Goal: Find specific page/section: Find specific page/section

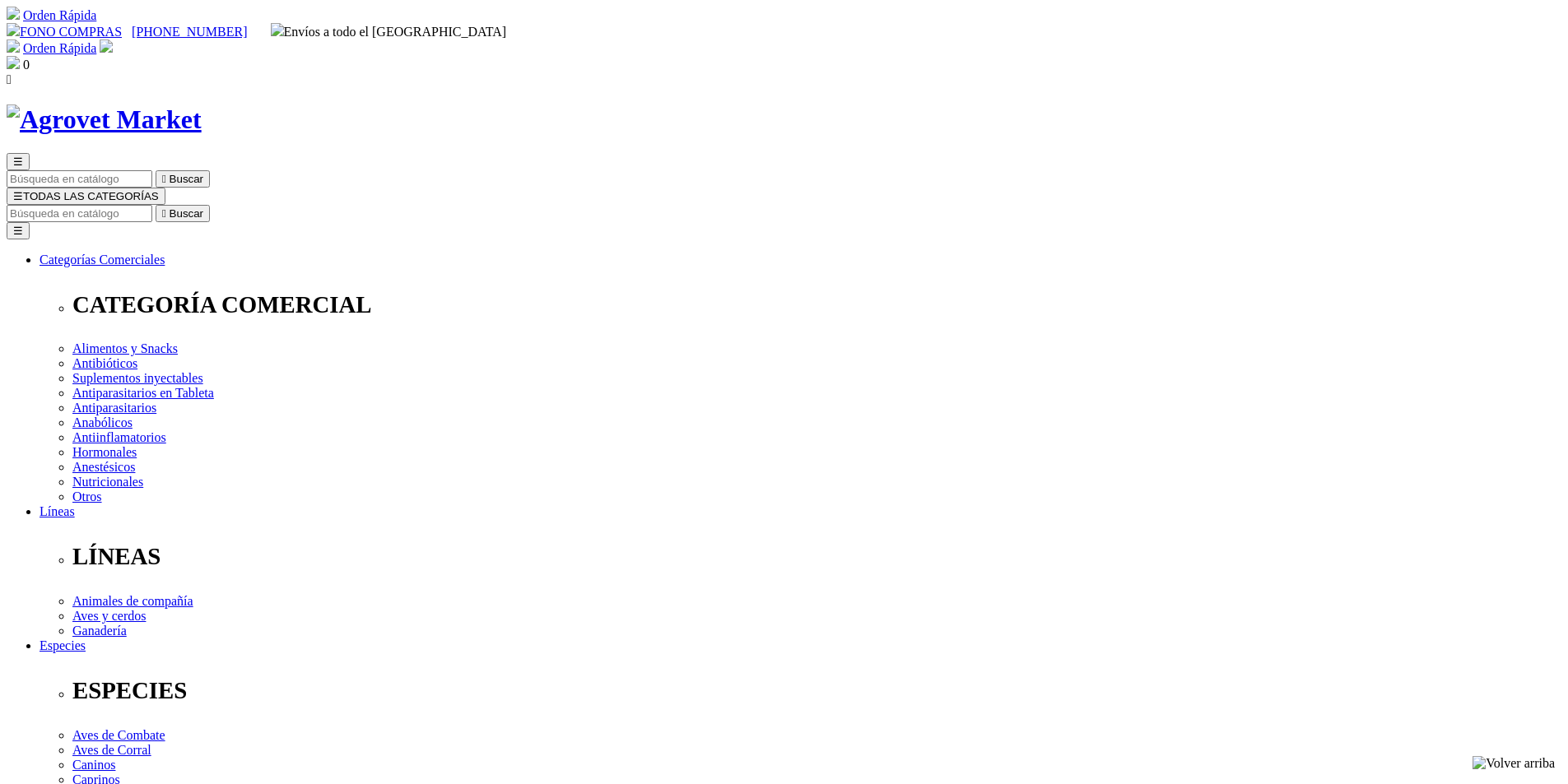
drag, startPoint x: 449, startPoint y: 341, endPoint x: 488, endPoint y: 286, distance: 67.4
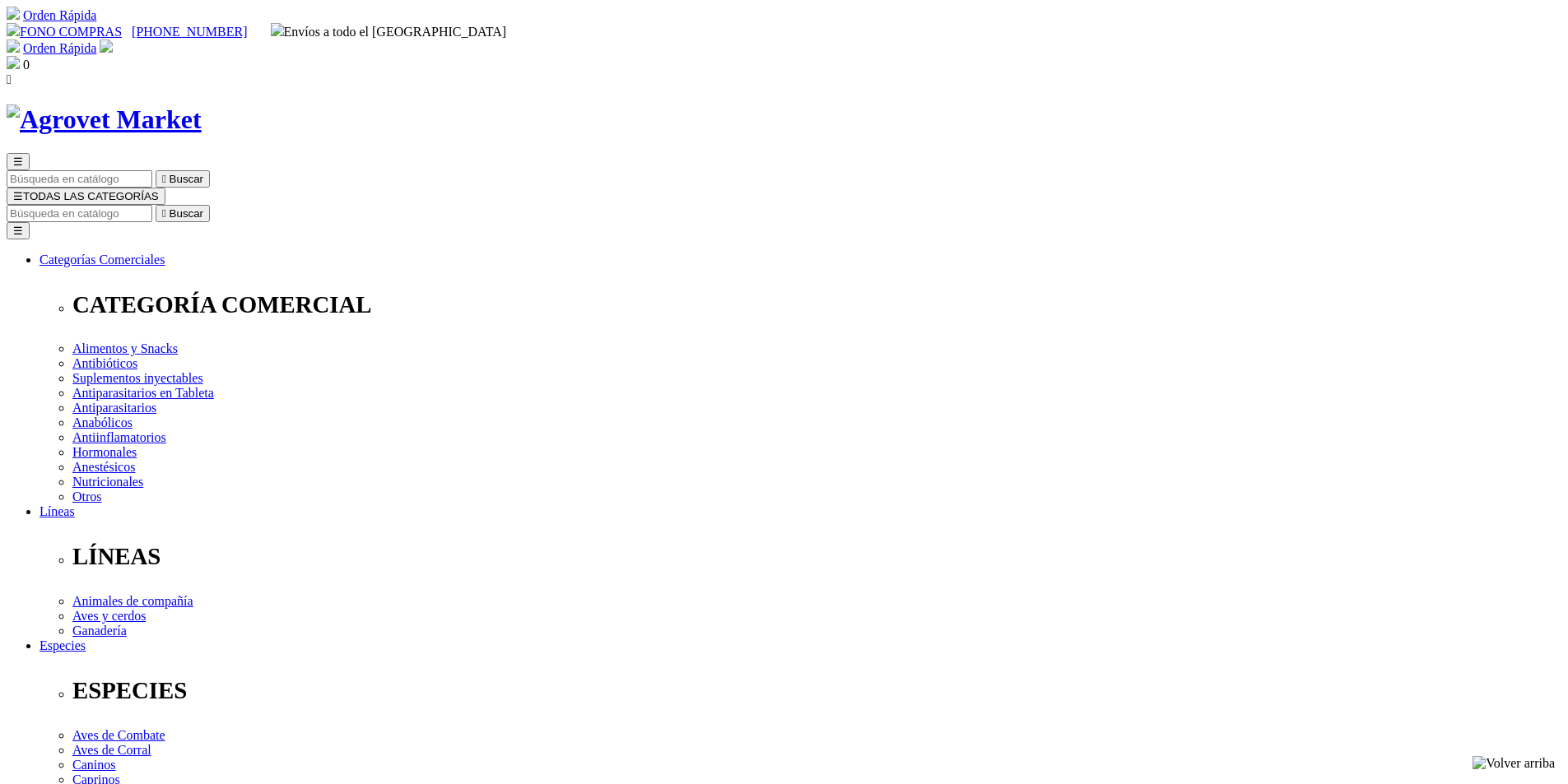
drag, startPoint x: 609, startPoint y: 385, endPoint x: 574, endPoint y: 377, distance: 35.9
